Goal: Task Accomplishment & Management: Use online tool/utility

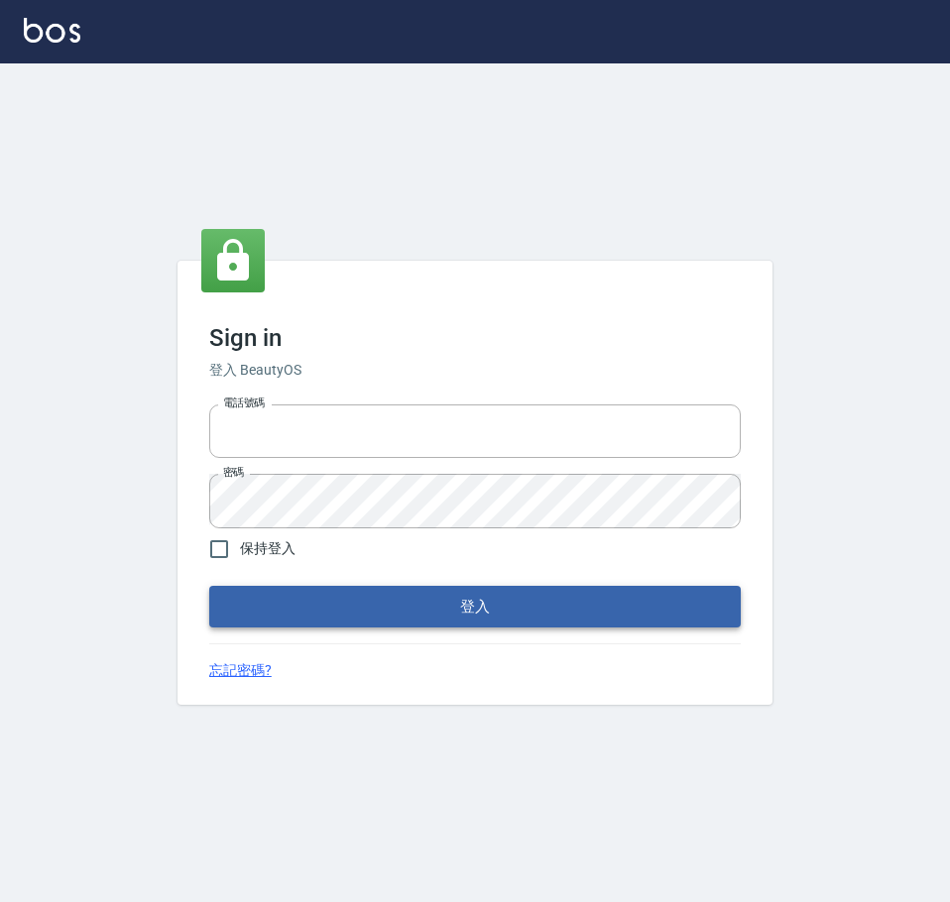
type input "0976570099"
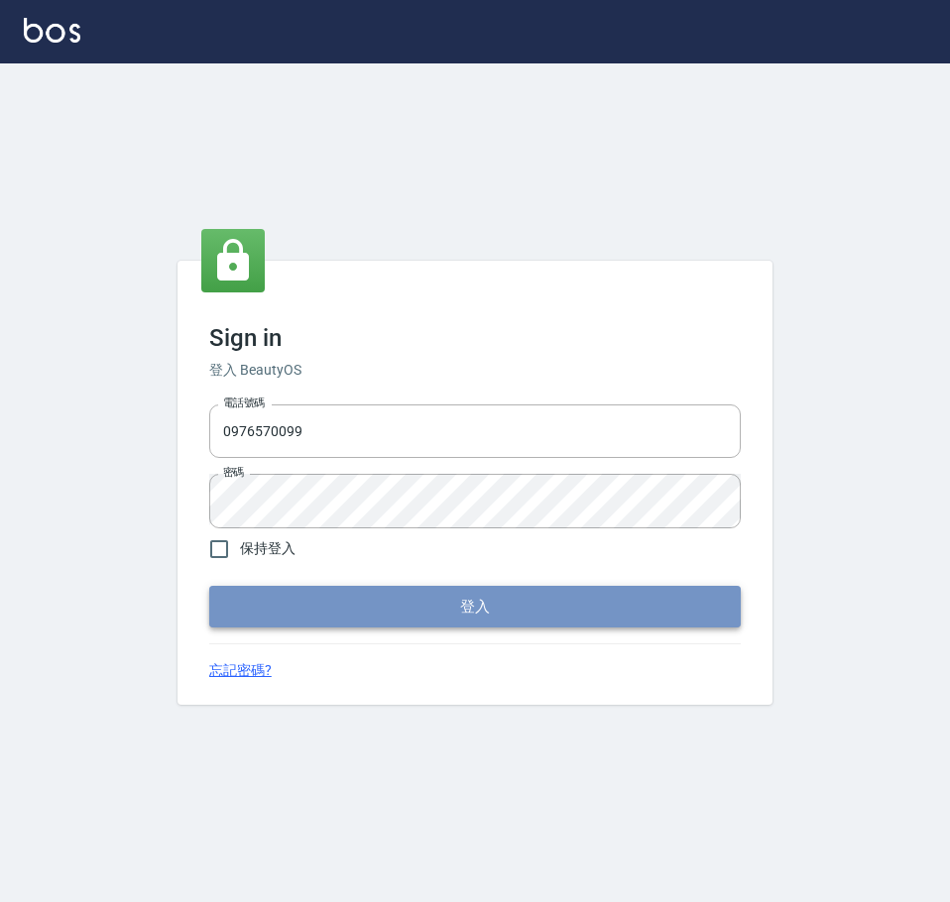
click at [333, 606] on button "登入" at bounding box center [474, 607] width 531 height 42
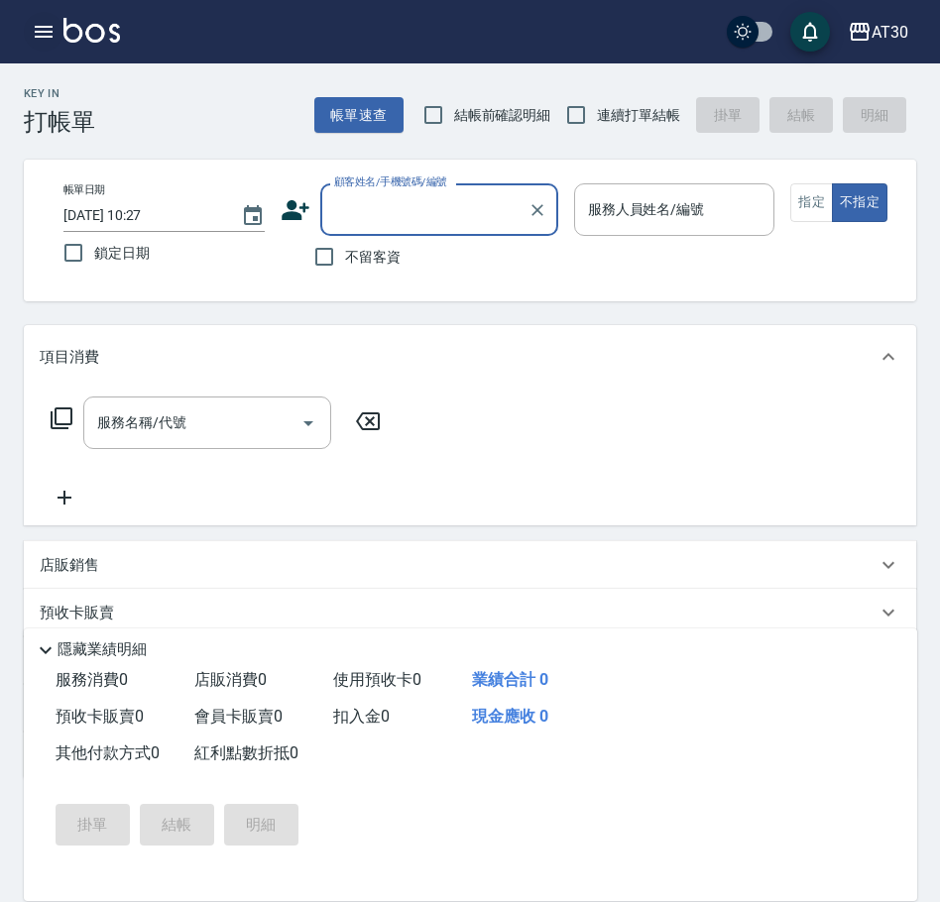
click at [34, 28] on icon "button" at bounding box center [44, 32] width 24 height 24
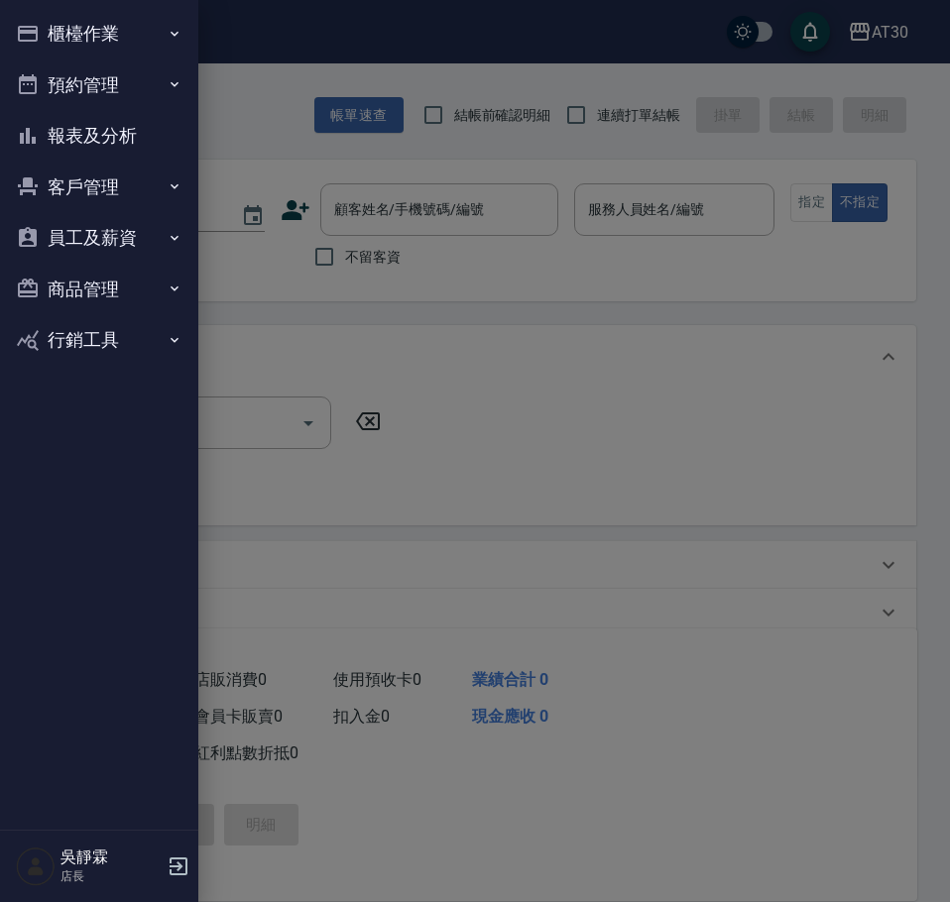
click at [133, 41] on button "櫃檯作業" at bounding box center [99, 34] width 182 height 52
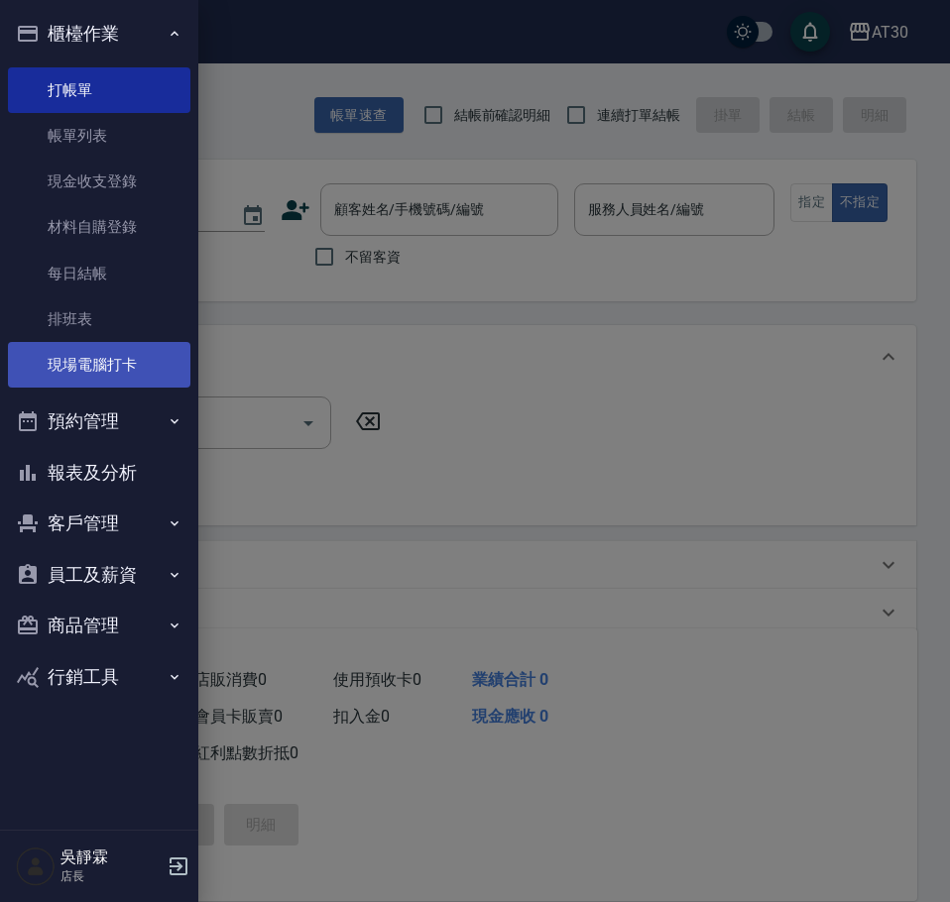
click at [154, 354] on link "現場電腦打卡" at bounding box center [99, 365] width 182 height 46
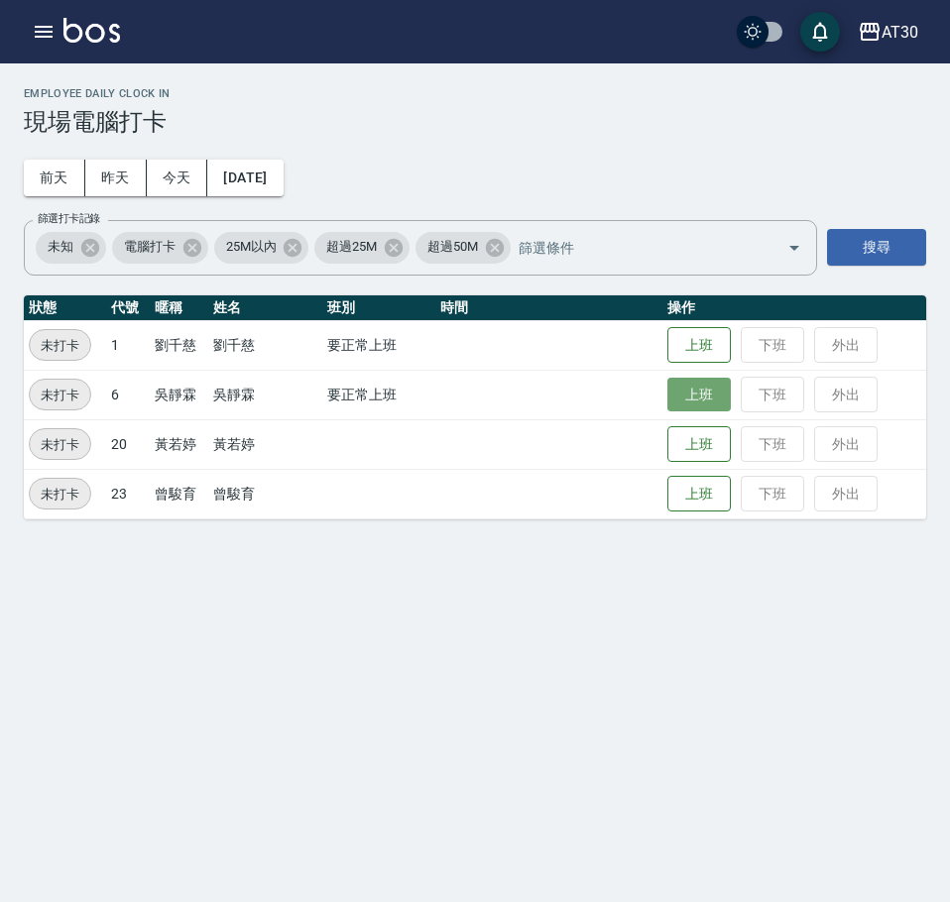
click at [699, 389] on button "上班" at bounding box center [698, 395] width 63 height 35
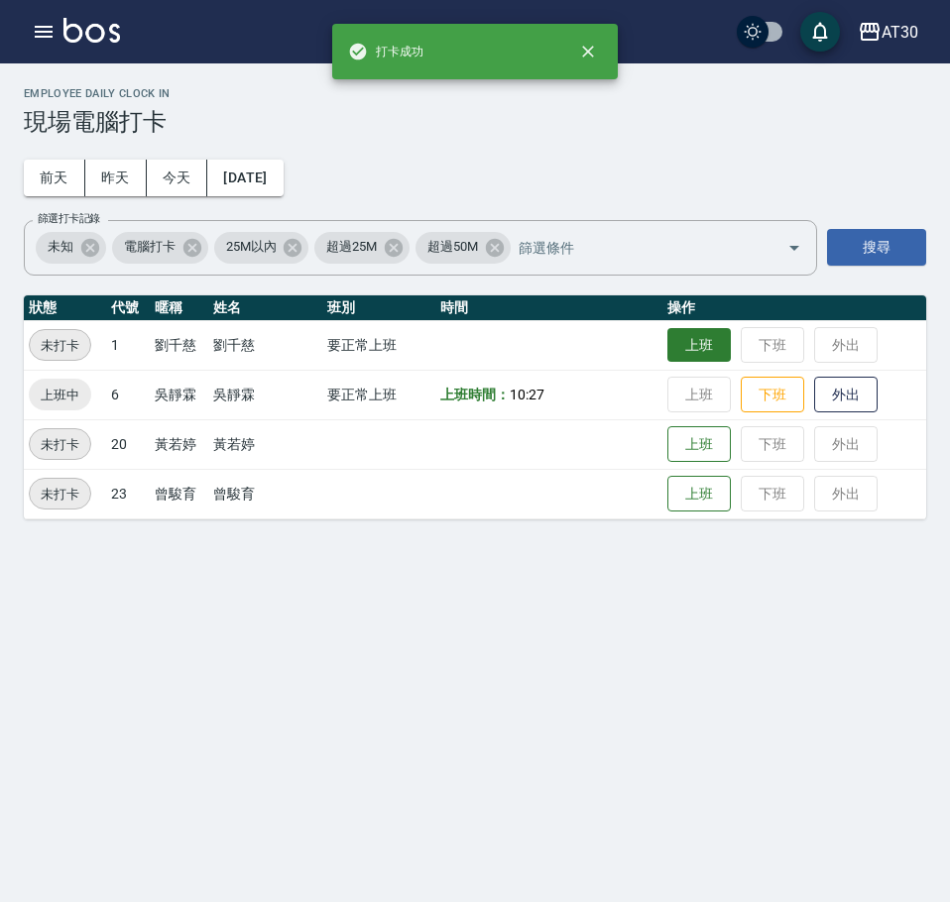
click at [706, 348] on button "上班" at bounding box center [698, 345] width 63 height 35
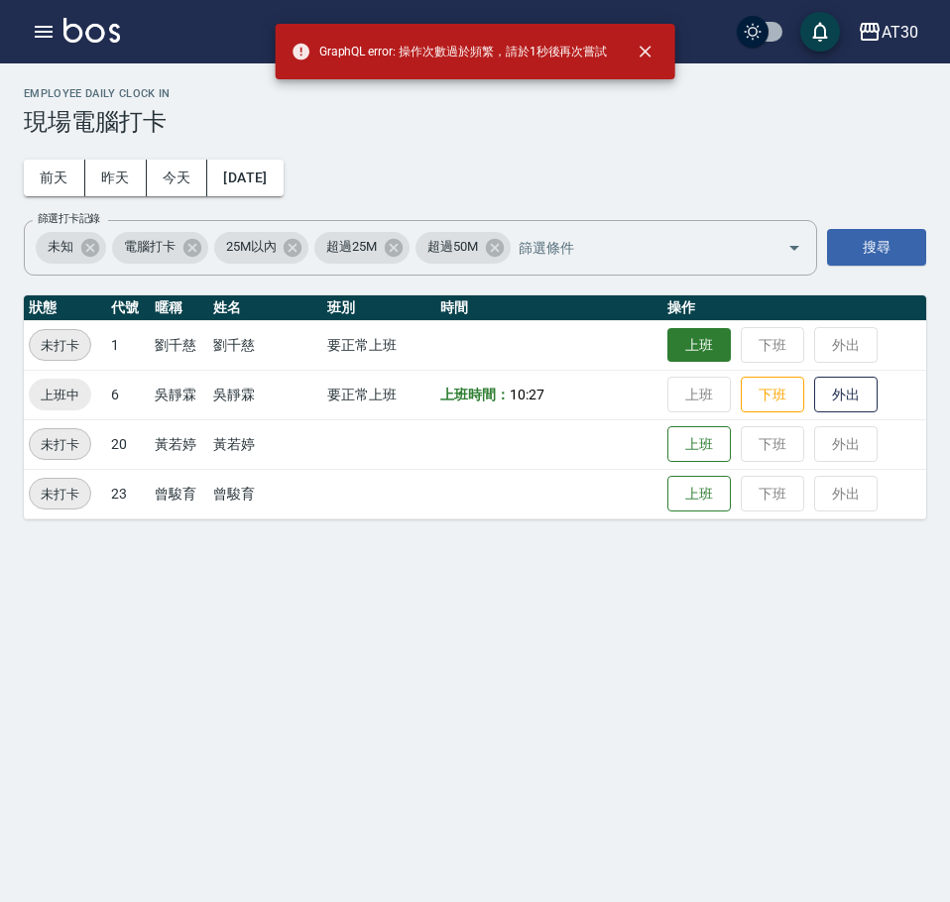
click at [713, 349] on button "上班" at bounding box center [698, 345] width 63 height 35
